Goal: Use online tool/utility: Utilize a website feature to perform a specific function

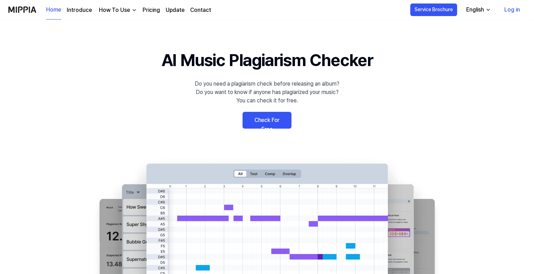
drag, startPoint x: 0, startPoint y: 0, endPoint x: 514, endPoint y: 10, distance: 514.1
click at [514, 10] on link "Log in" at bounding box center [511, 10] width 27 height 20
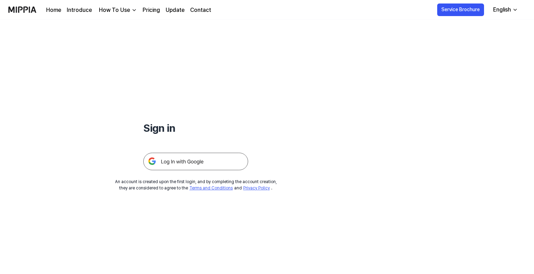
click at [210, 154] on img at bounding box center [195, 161] width 105 height 17
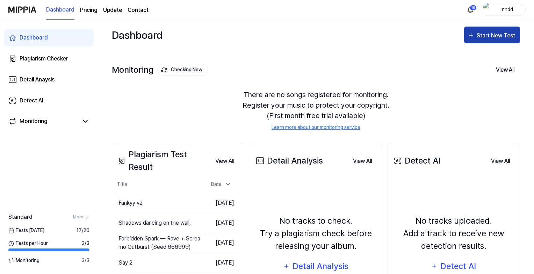
click at [485, 43] on button "Start New Test" at bounding box center [492, 35] width 56 height 17
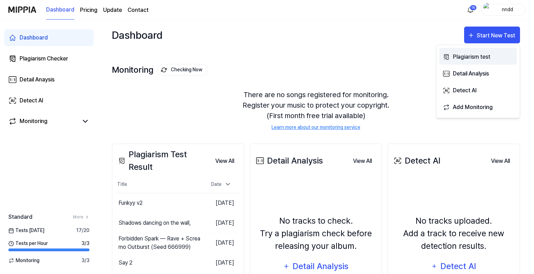
click at [471, 56] on div "Plagiarism test" at bounding box center [483, 56] width 61 height 9
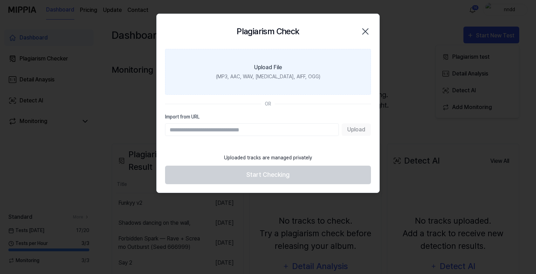
click at [331, 67] on label "Upload File (MP3, AAC, WAV, [MEDICAL_DATA], AIFF, OGG)" at bounding box center [268, 72] width 206 height 46
click at [0, 0] on input "Upload File (MP3, AAC, WAV, [MEDICAL_DATA], AIFF, OGG)" at bounding box center [0, 0] width 0 height 0
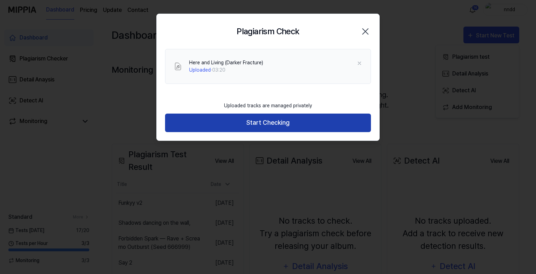
click at [222, 118] on button "Start Checking" at bounding box center [268, 122] width 206 height 19
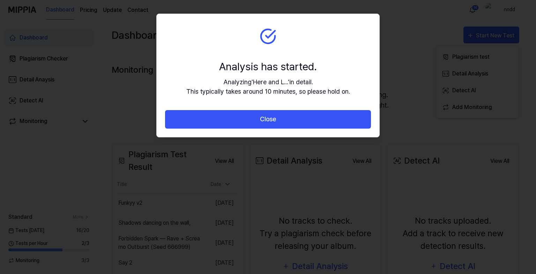
click at [222, 118] on button "Close" at bounding box center [268, 119] width 206 height 19
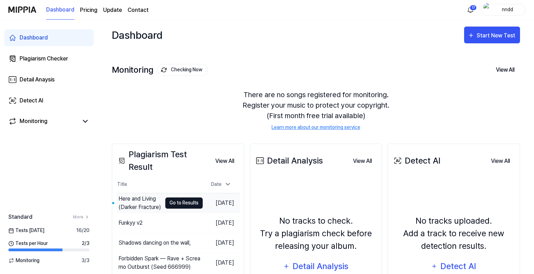
click at [169, 200] on button "Go to Results" at bounding box center [183, 202] width 37 height 11
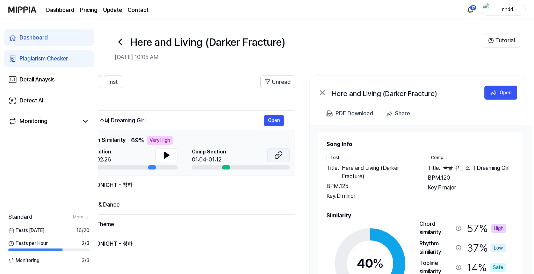
scroll to position [0, 127]
